Goal: Information Seeking & Learning: Find specific fact

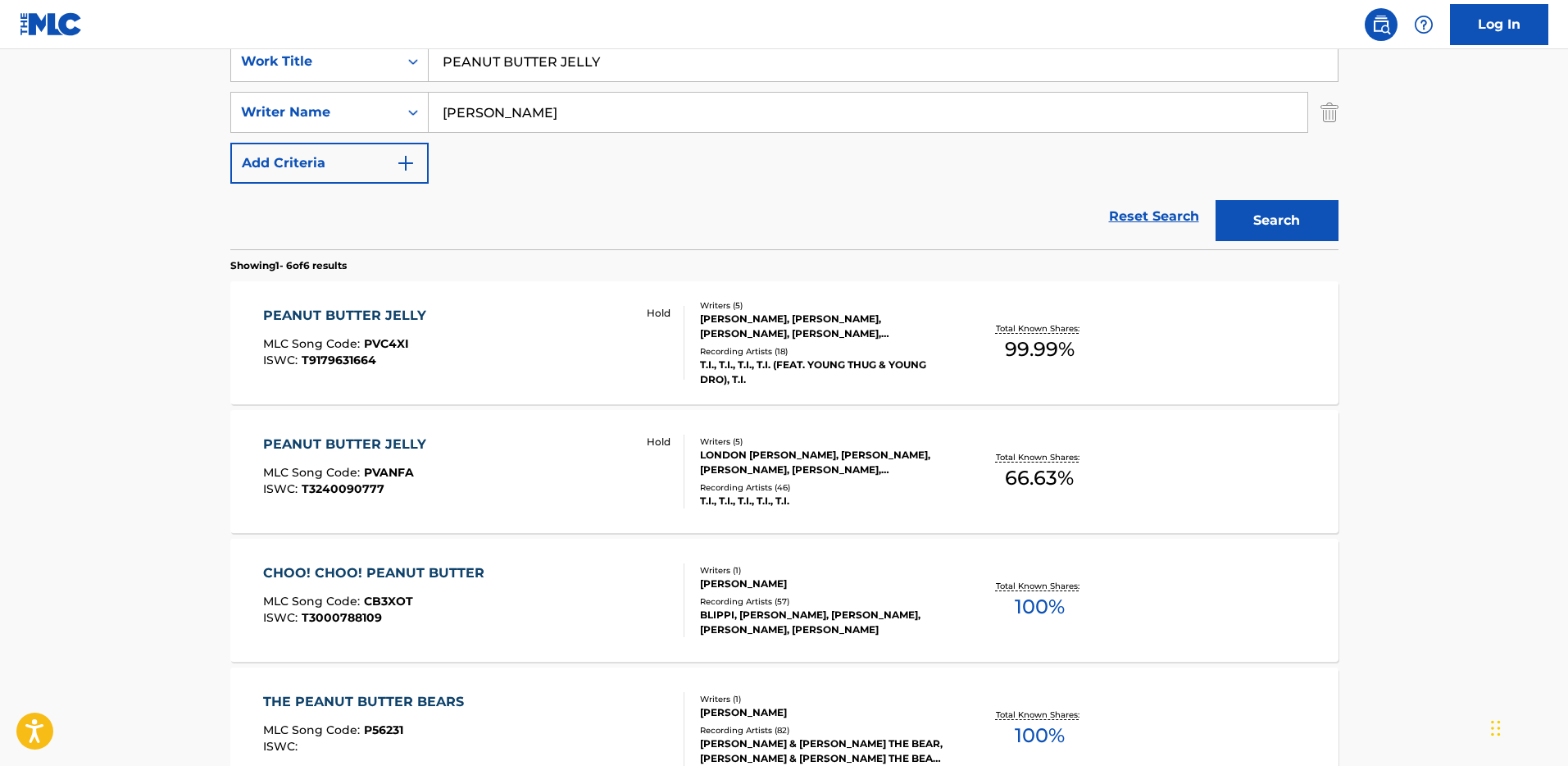
click at [804, 448] on div "LONDON TYLER HOLMES, DJUAN HART, JEFFERY LAMAR WILLIAMS, MARTINEZ ARNOLD, CLIFF…" at bounding box center [824, 462] width 248 height 30
click at [812, 387] on div "PEANUT BUTTER JELLY MLC Song Code : PVC4XI ISWC : T9179631664 Hold Writers ( 5 …" at bounding box center [784, 343] width 1109 height 123
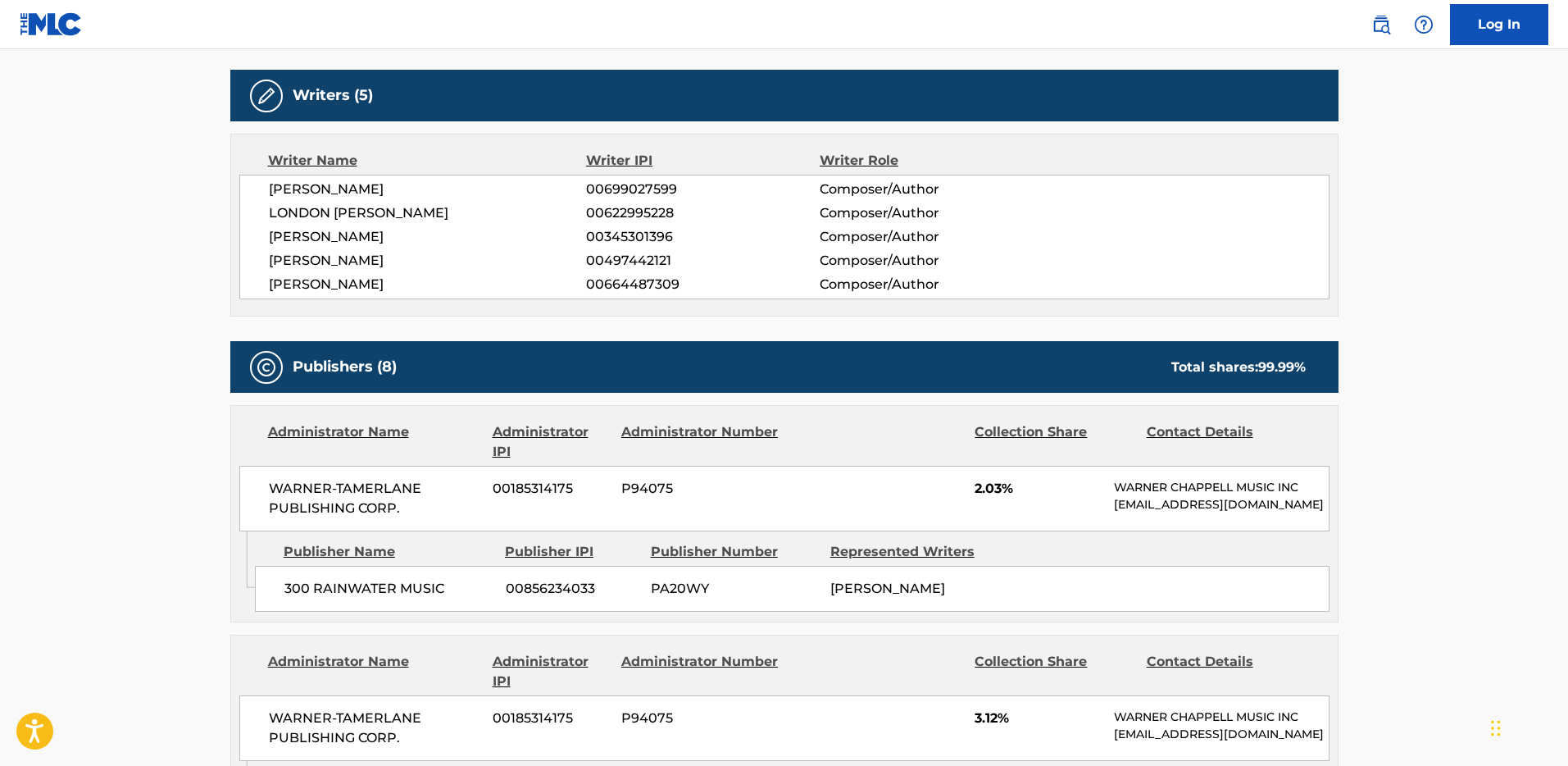
scroll to position [694, 0]
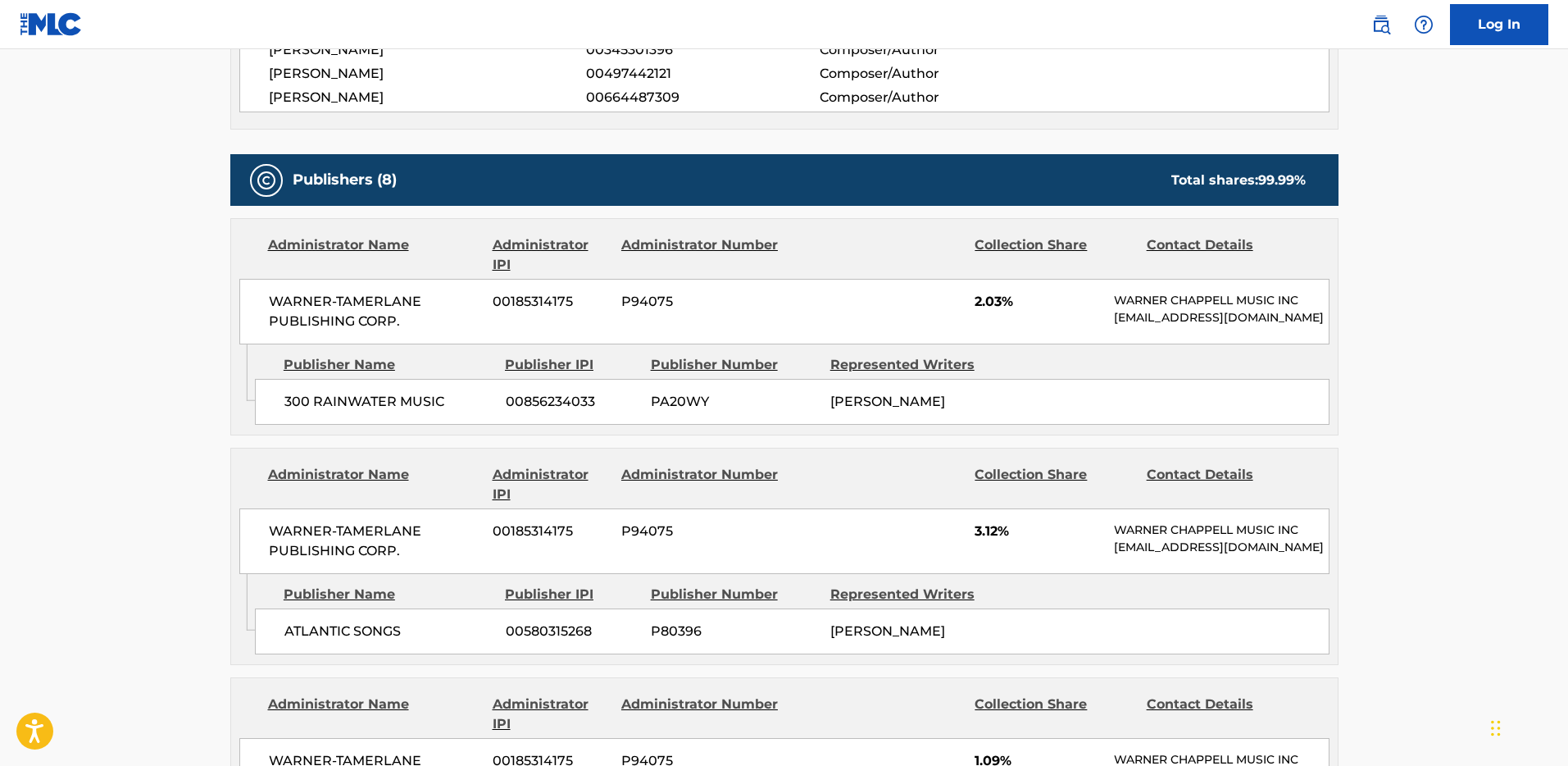
click at [391, 407] on span "300 RAINWATER MUSIC" at bounding box center [389, 401] width 209 height 20
drag, startPoint x: 403, startPoint y: 400, endPoint x: 284, endPoint y: 378, distance: 121.0
click at [289, 403] on span "300 RAINWATER MUSIC" at bounding box center [389, 401] width 209 height 20
drag, startPoint x: 306, startPoint y: 306, endPoint x: 320, endPoint y: 320, distance: 19.8
click at [306, 306] on span "WARNER-TAMERLANE PUBLISHING CORP." at bounding box center [375, 312] width 212 height 39
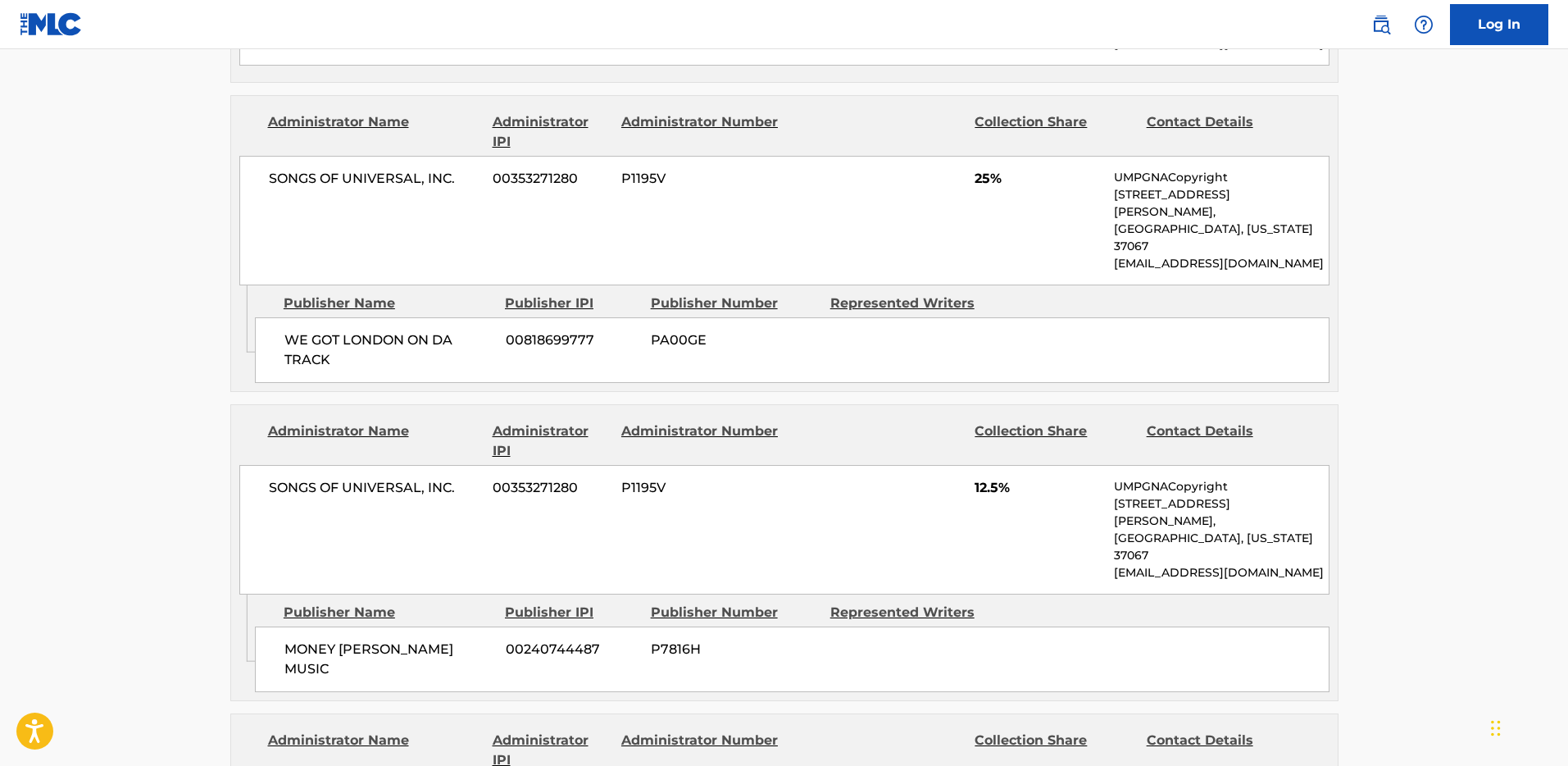
scroll to position [1089, 0]
